Goal: Information Seeking & Learning: Learn about a topic

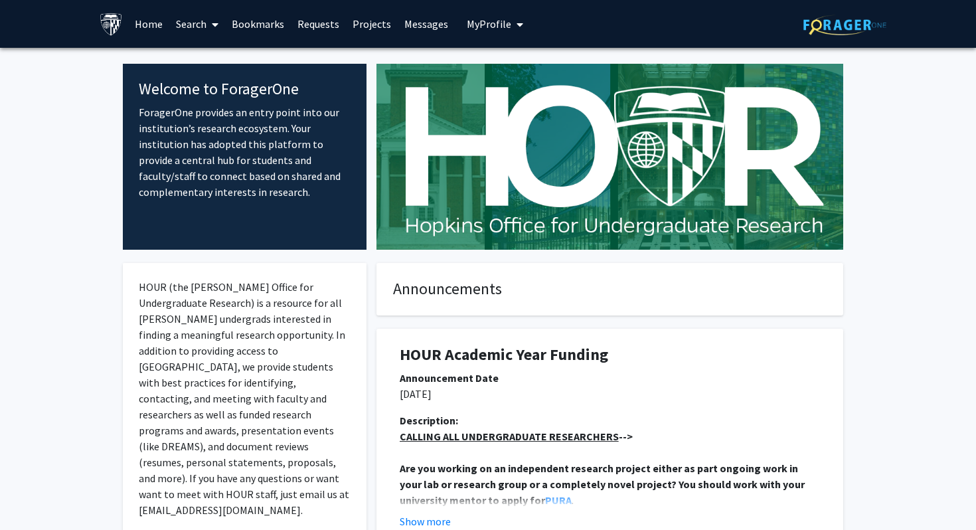
click at [205, 25] on link "Search" at bounding box center [197, 24] width 56 height 46
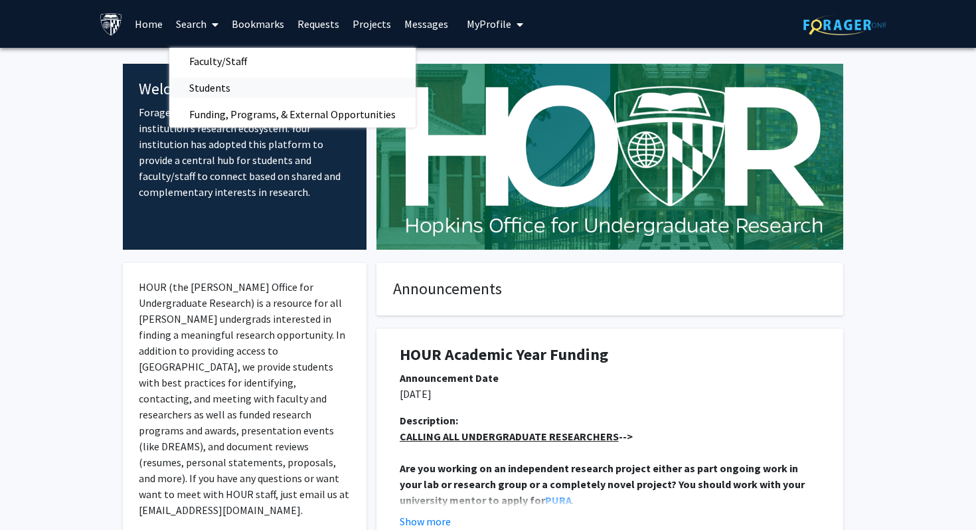
click at [215, 86] on span "Students" at bounding box center [209, 87] width 81 height 27
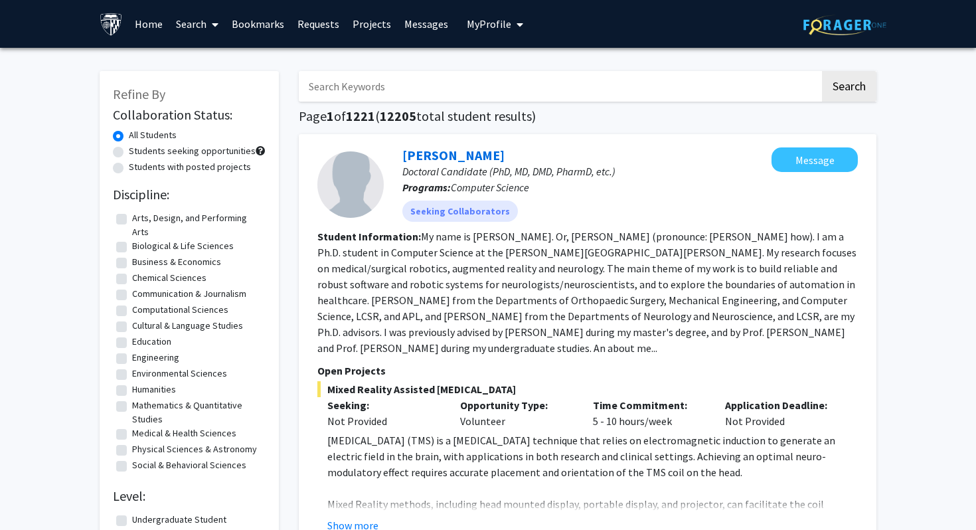
click at [184, 32] on link "Search" at bounding box center [197, 24] width 56 height 46
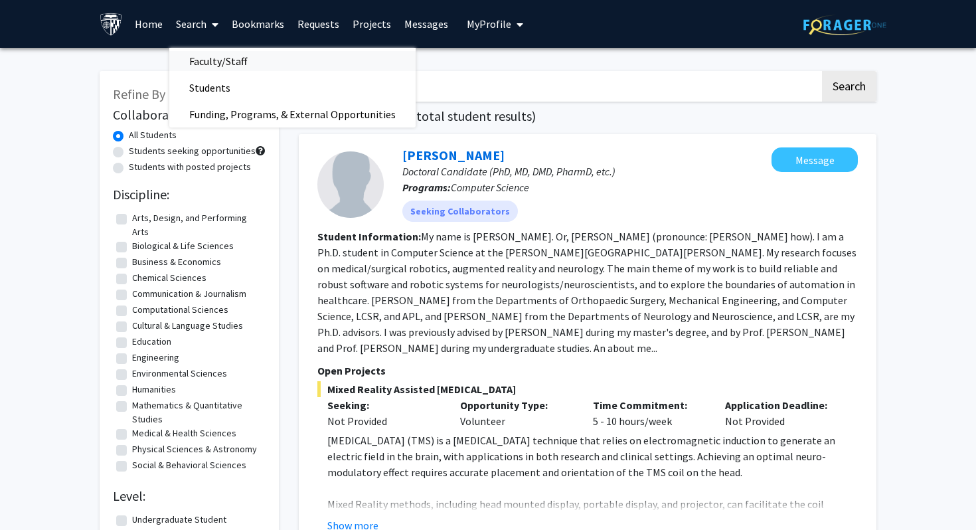
click at [192, 57] on span "Faculty/Staff" at bounding box center [218, 61] width 98 height 27
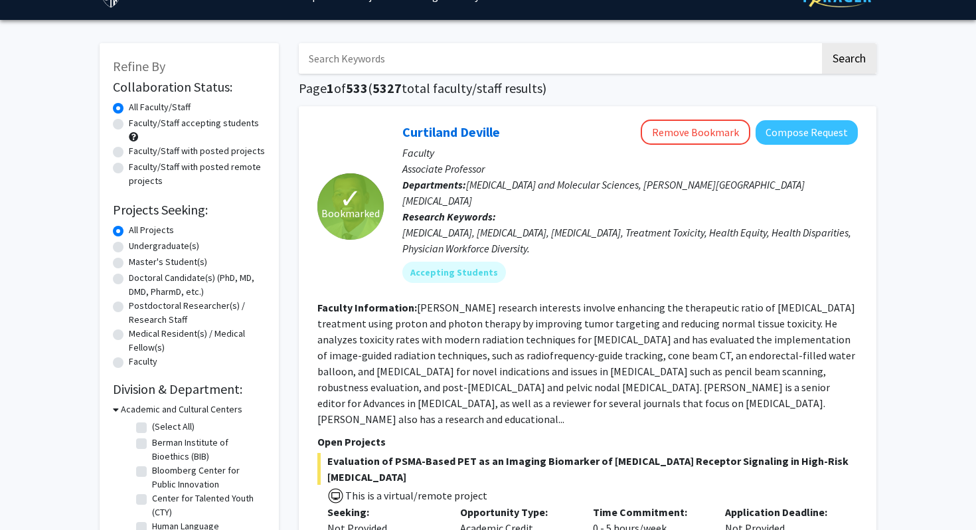
scroll to position [37, 0]
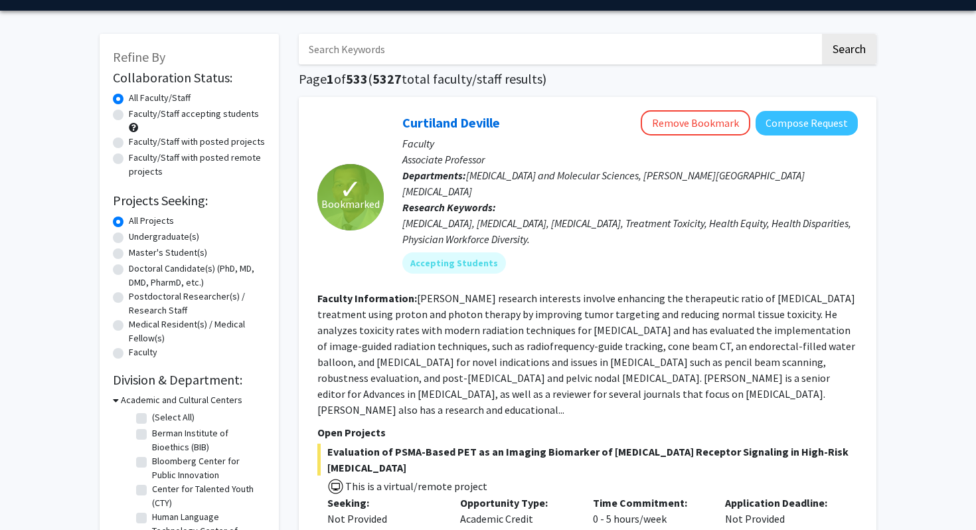
click at [171, 252] on label "Master's Student(s)" at bounding box center [168, 253] width 78 height 14
click at [137, 252] on input "Master's Student(s)" at bounding box center [133, 250] width 9 height 9
radio input "true"
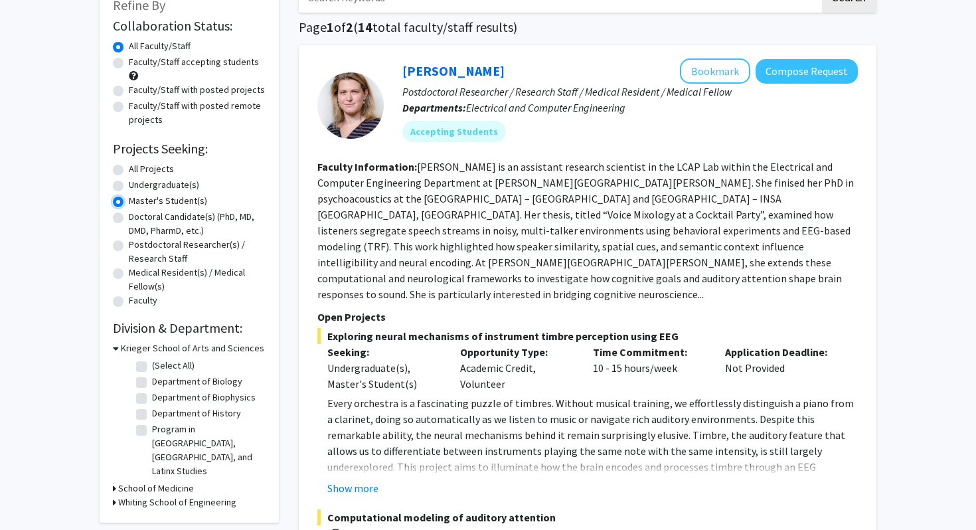
scroll to position [13, 0]
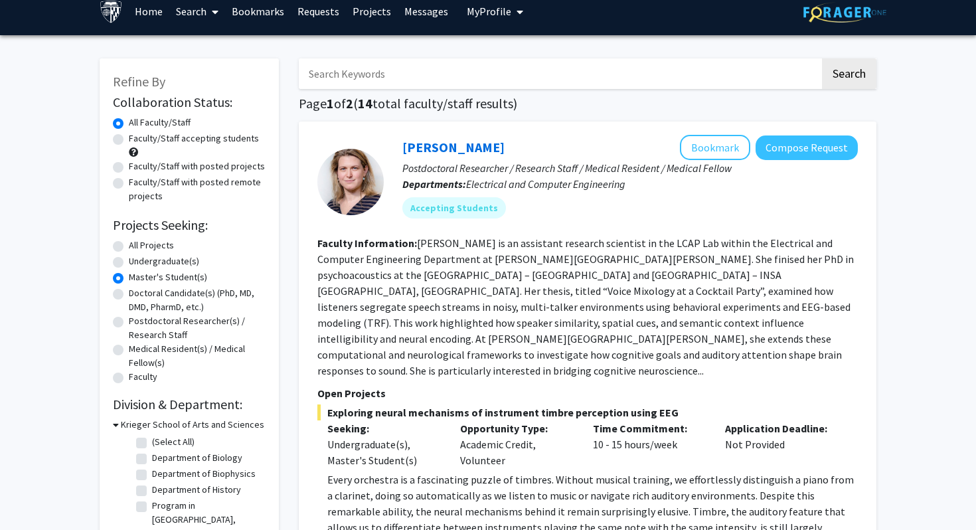
click at [206, 182] on label "Faculty/Staff with posted remote projects" at bounding box center [197, 189] width 137 height 28
click at [137, 182] on input "Faculty/Staff with posted remote projects" at bounding box center [133, 179] width 9 height 9
radio input "true"
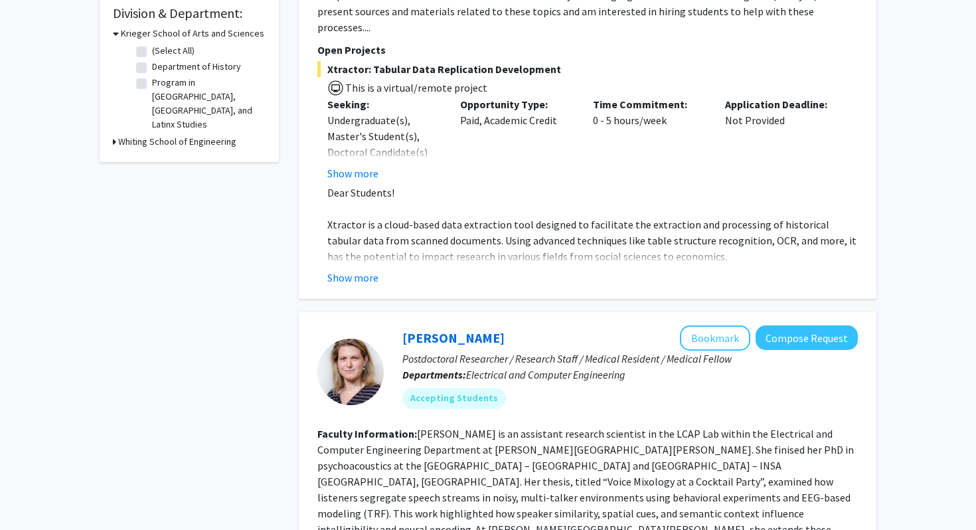
scroll to position [378, 0]
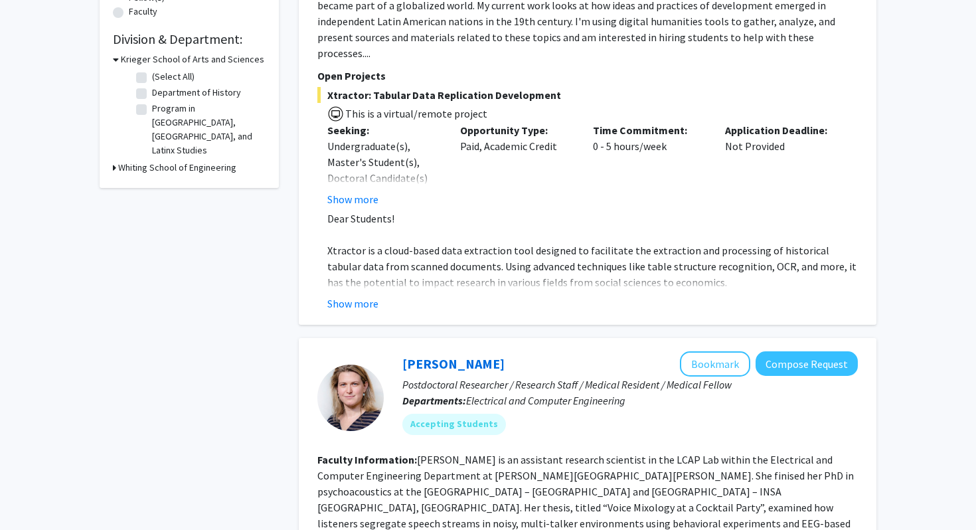
click at [160, 161] on h3 "Whiting School of Engineering" at bounding box center [177, 168] width 118 height 14
click at [152, 75] on label "(Select All)" at bounding box center [173, 77] width 42 height 14
click at [152, 75] on input "(Select All)" at bounding box center [156, 74] width 9 height 9
checkbox input "true"
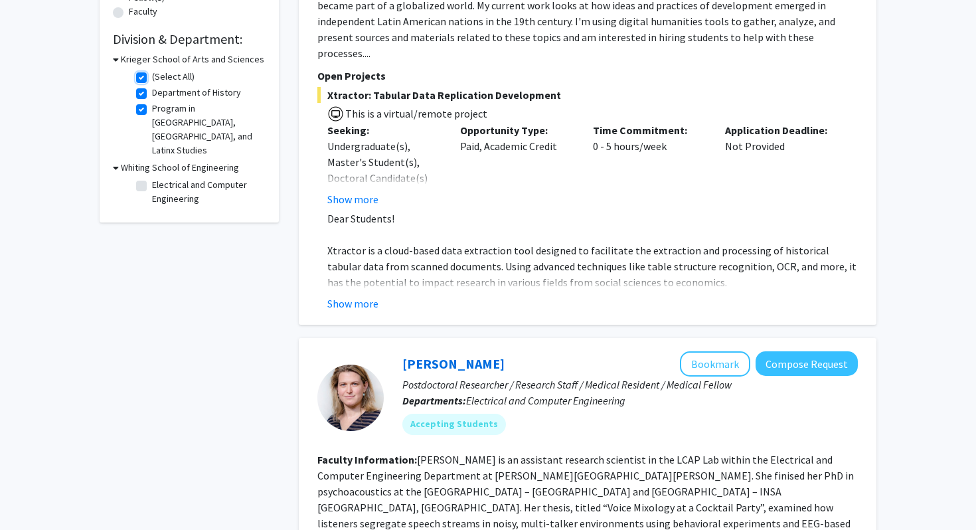
checkbox input "true"
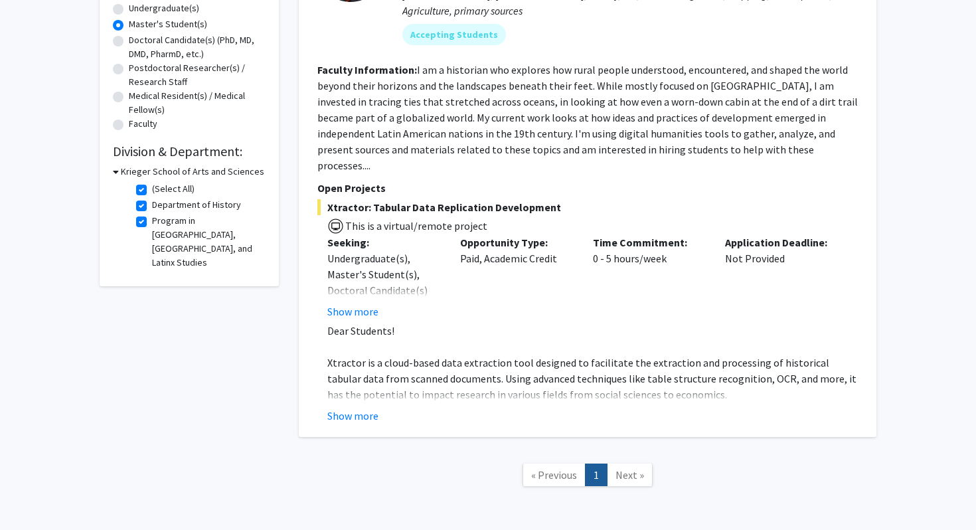
scroll to position [238, 0]
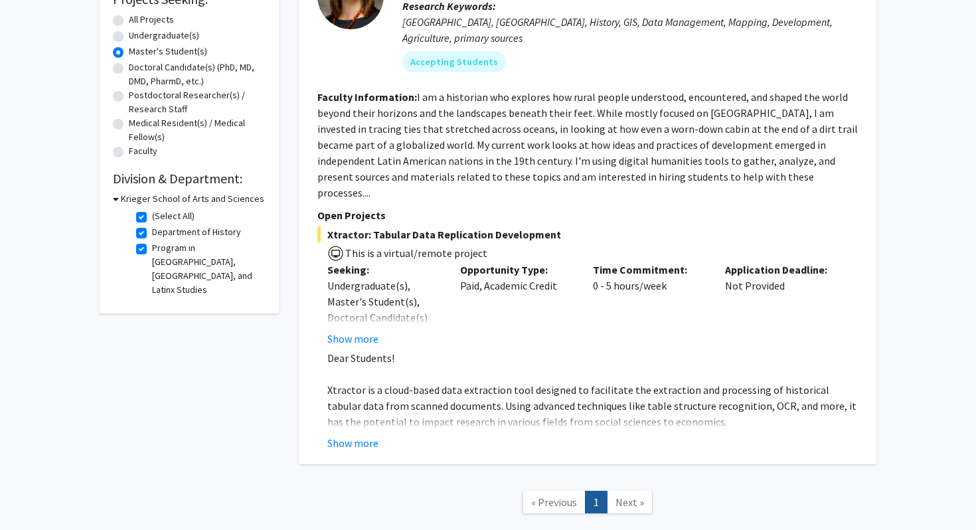
click at [627, 491] on link "Next »" at bounding box center [630, 502] width 46 height 23
click at [152, 213] on label "(Select All)" at bounding box center [173, 216] width 42 height 14
click at [152, 213] on input "(Select All)" at bounding box center [156, 213] width 9 height 9
checkbox input "false"
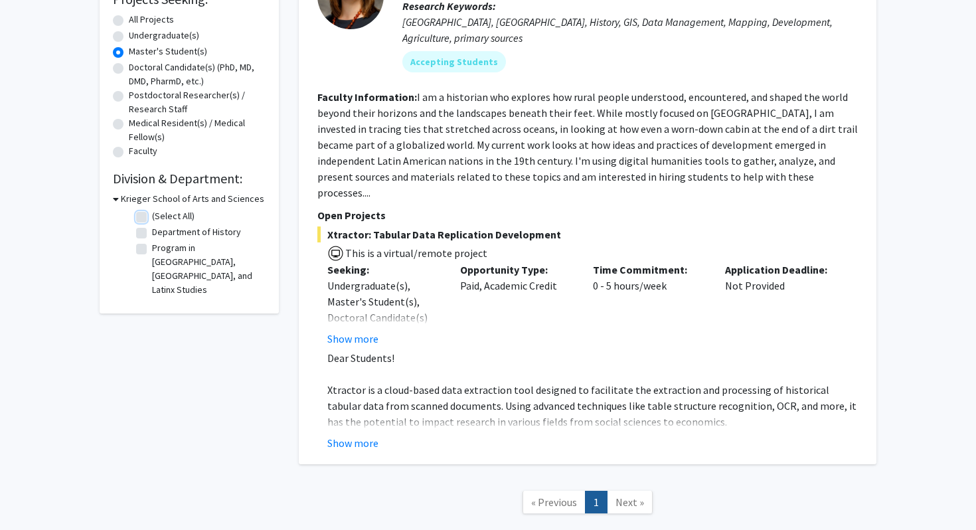
checkbox input "false"
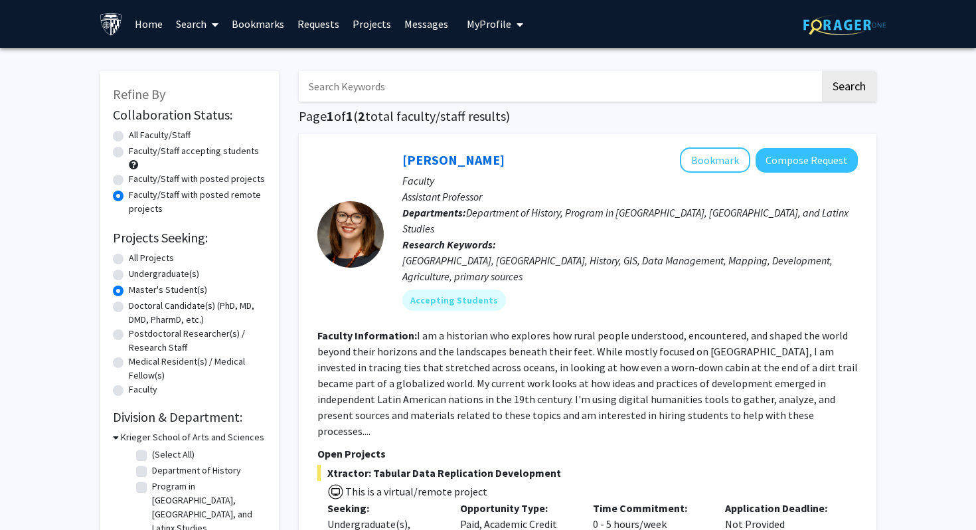
scroll to position [151, 0]
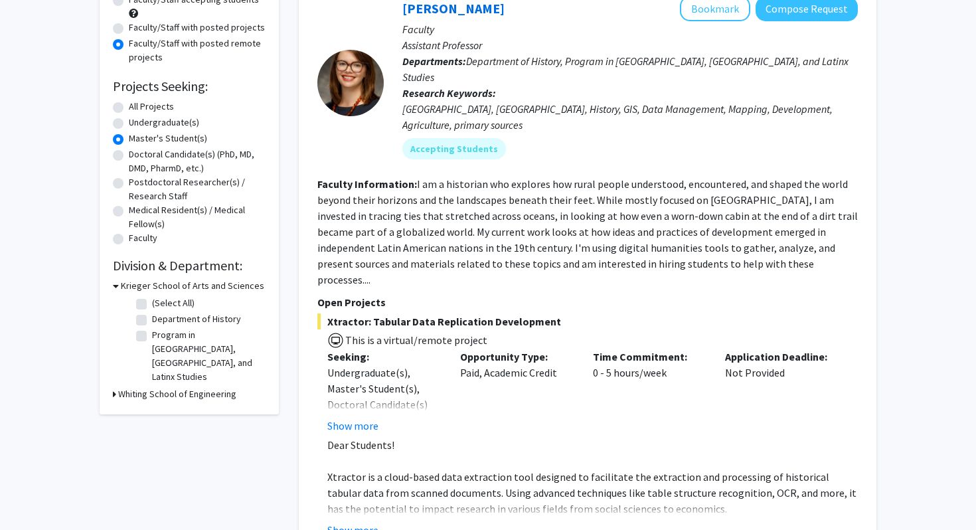
click at [151, 387] on h3 "Whiting School of Engineering" at bounding box center [177, 394] width 118 height 14
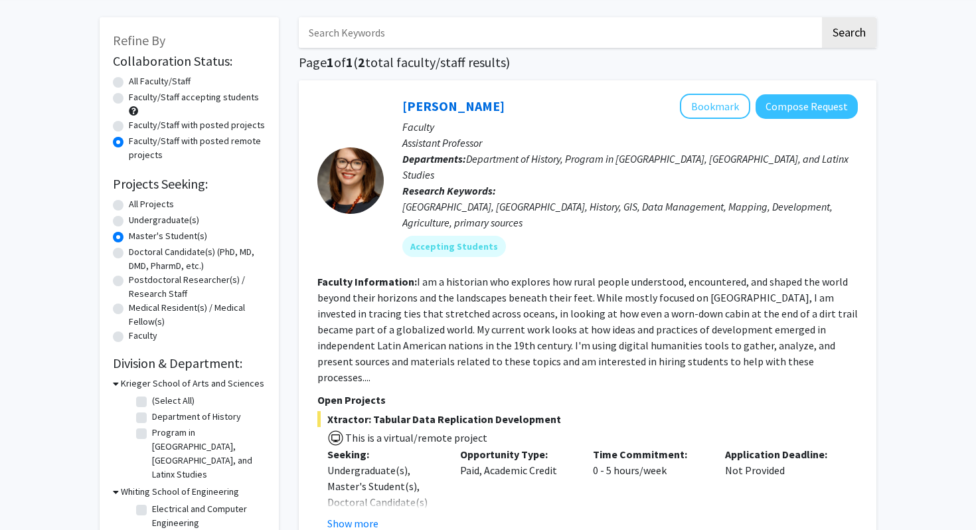
scroll to position [0, 0]
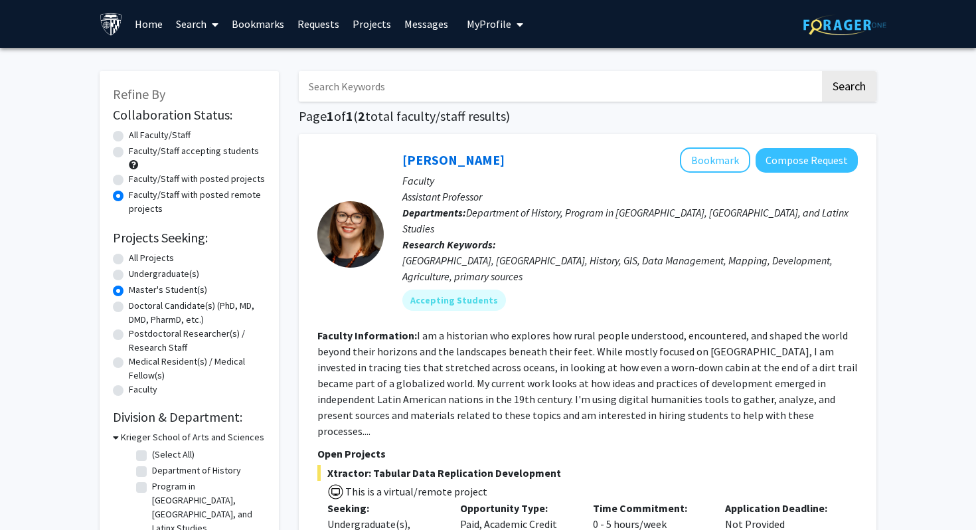
click at [131, 260] on label "All Projects" at bounding box center [151, 258] width 45 height 14
click at [131, 260] on input "All Projects" at bounding box center [133, 255] width 9 height 9
radio input "true"
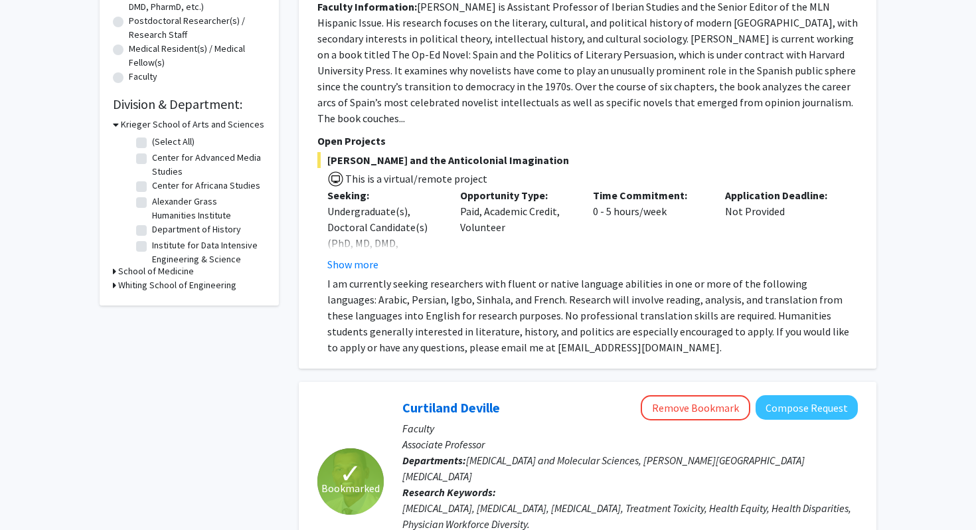
scroll to position [319, 0]
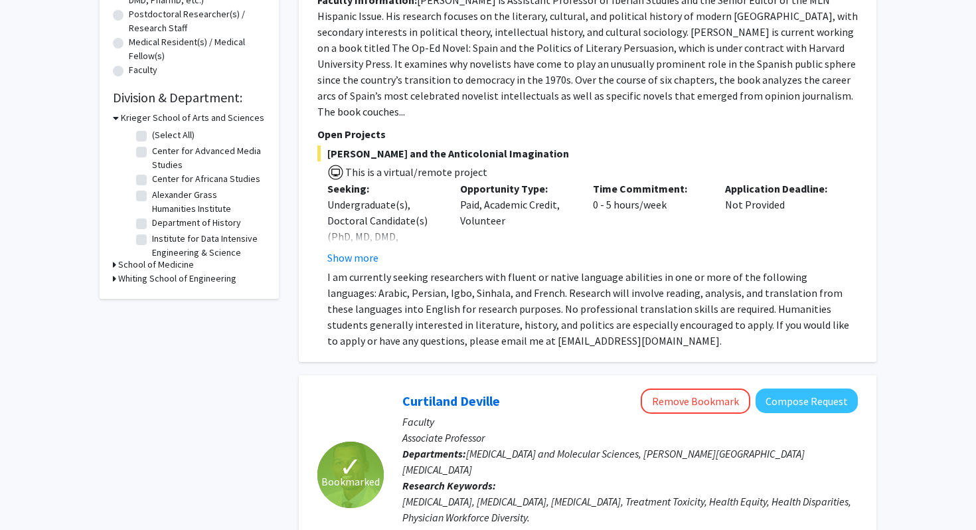
click at [166, 265] on h3 "School of Medicine" at bounding box center [156, 265] width 76 height 14
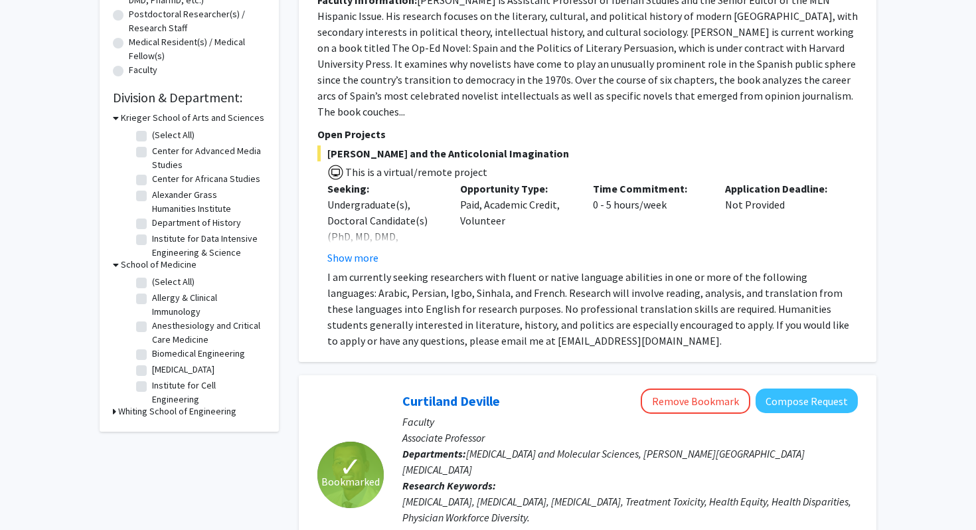
click at [152, 279] on label "(Select All)" at bounding box center [173, 282] width 42 height 14
click at [152, 279] on input "(Select All)" at bounding box center [156, 279] width 9 height 9
checkbox input "true"
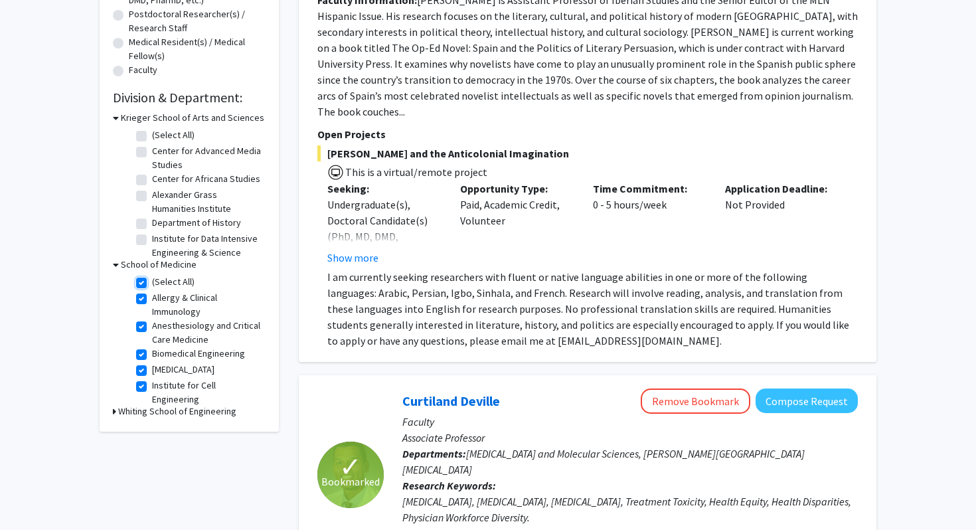
checkbox input "true"
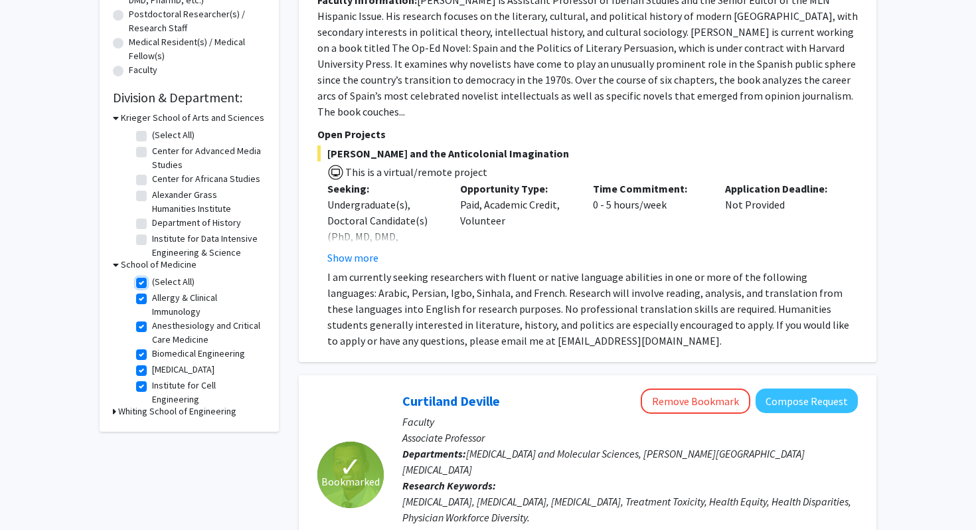
checkbox input "true"
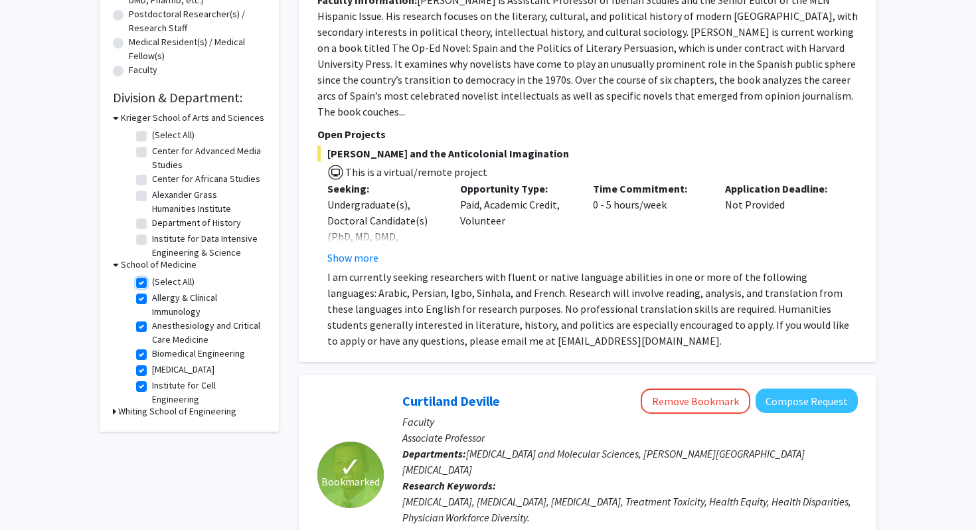
checkbox input "true"
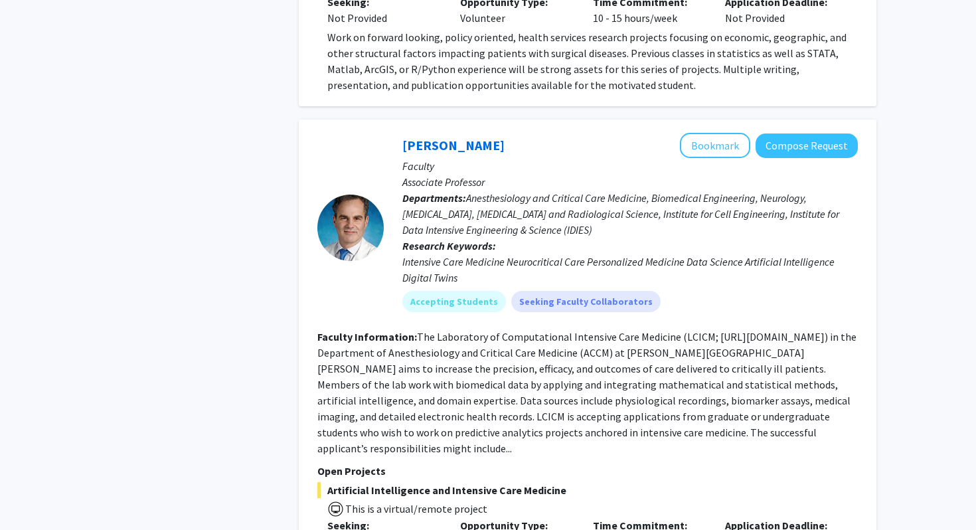
scroll to position [1072, 0]
